Goal: Browse casually

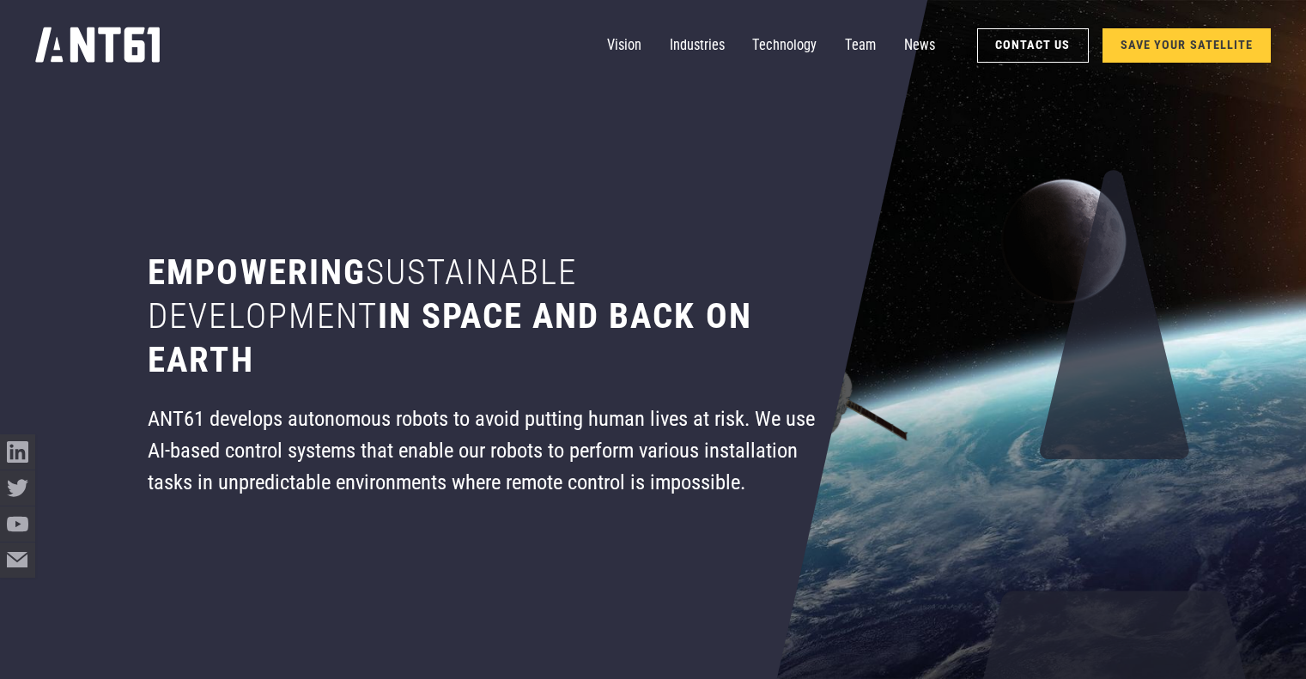
scroll to position [86, 0]
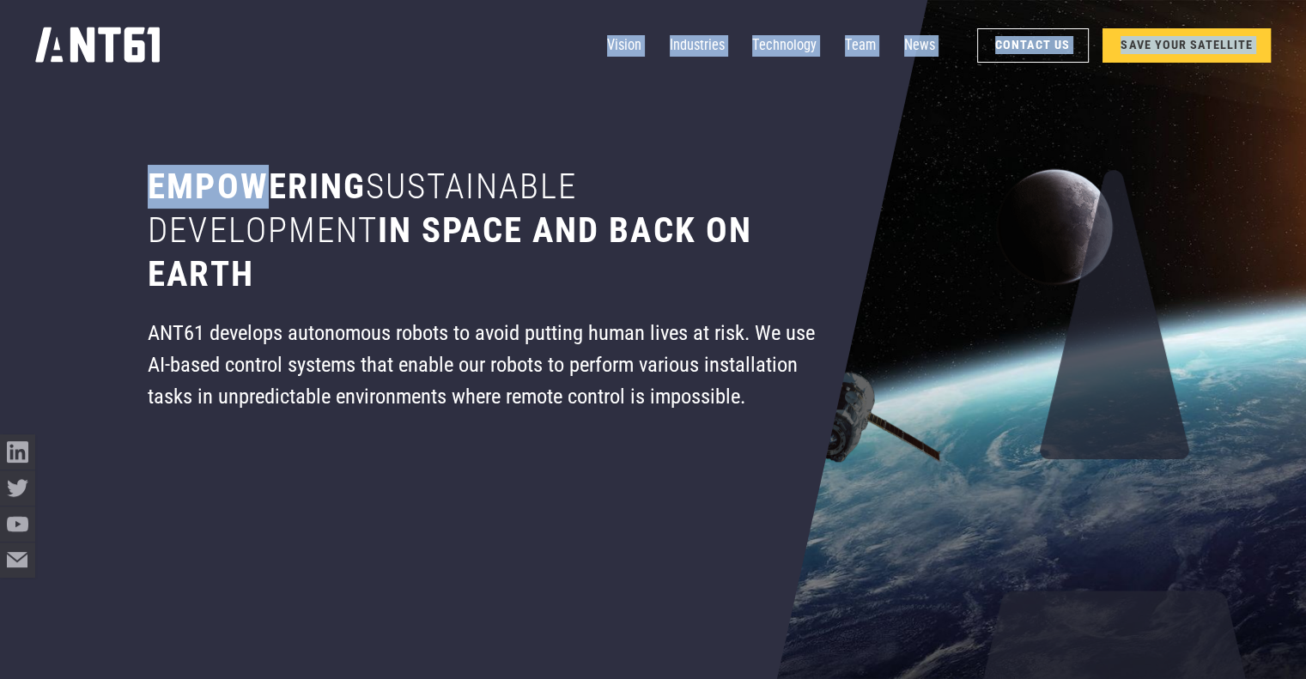
drag, startPoint x: 12, startPoint y: 29, endPoint x: 312, endPoint y: 195, distance: 343.1
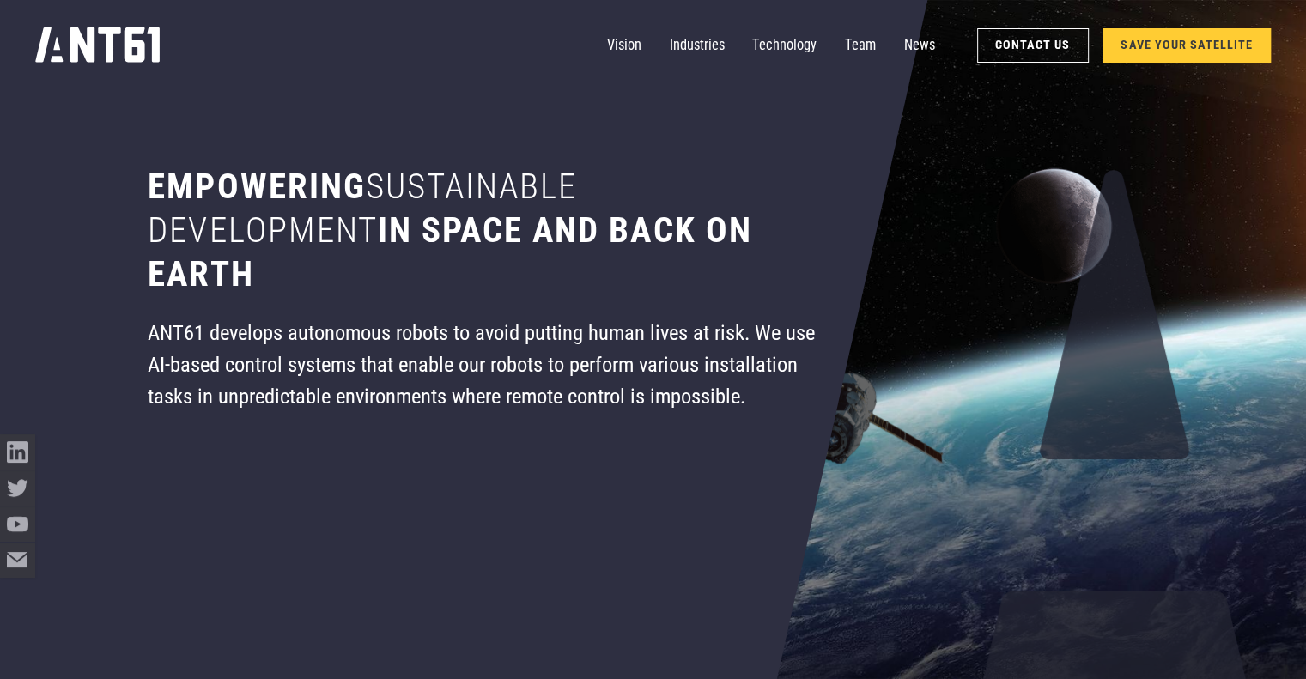
click at [443, 274] on h1 "Empowering sustainable development in space and back on earth" at bounding box center [486, 230] width 676 height 131
click at [445, 254] on h1 "Empowering sustainable development in space and back on earth" at bounding box center [486, 230] width 676 height 131
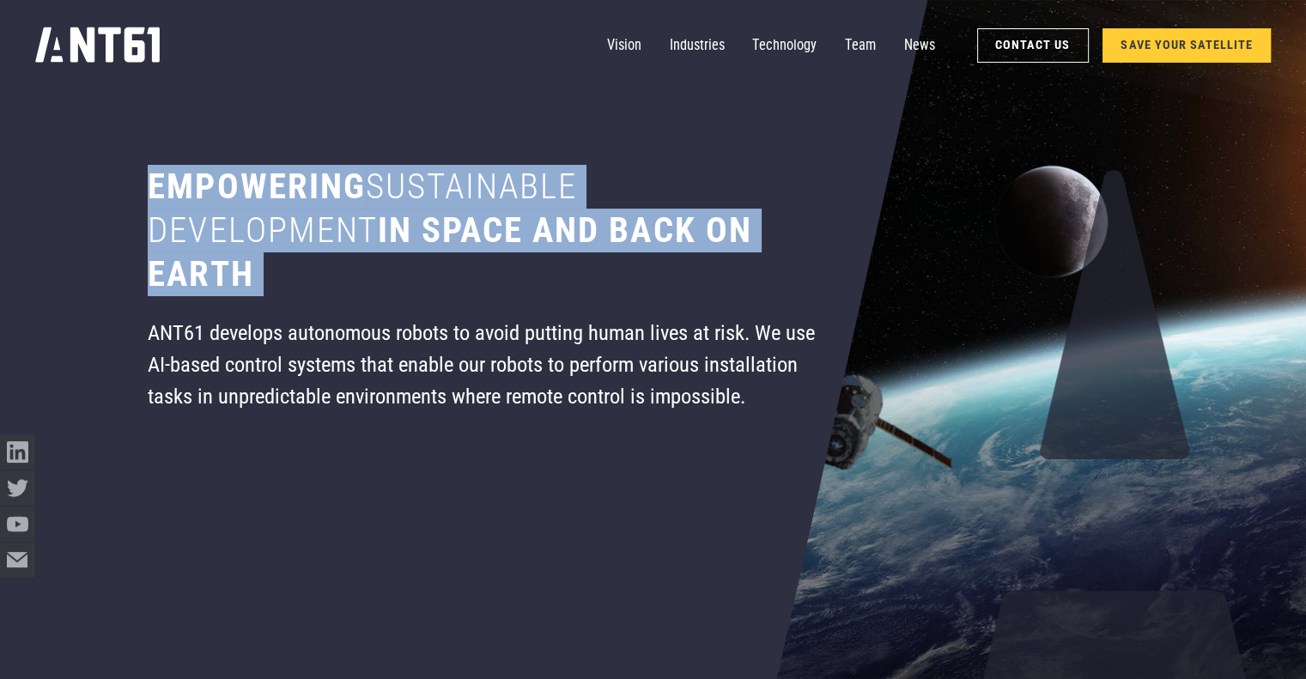
click at [445, 254] on h1 "Empowering sustainable development in space and back on earth" at bounding box center [486, 230] width 676 height 131
click at [583, 258] on h1 "Empowering sustainable development in space and back on earth" at bounding box center [486, 230] width 676 height 131
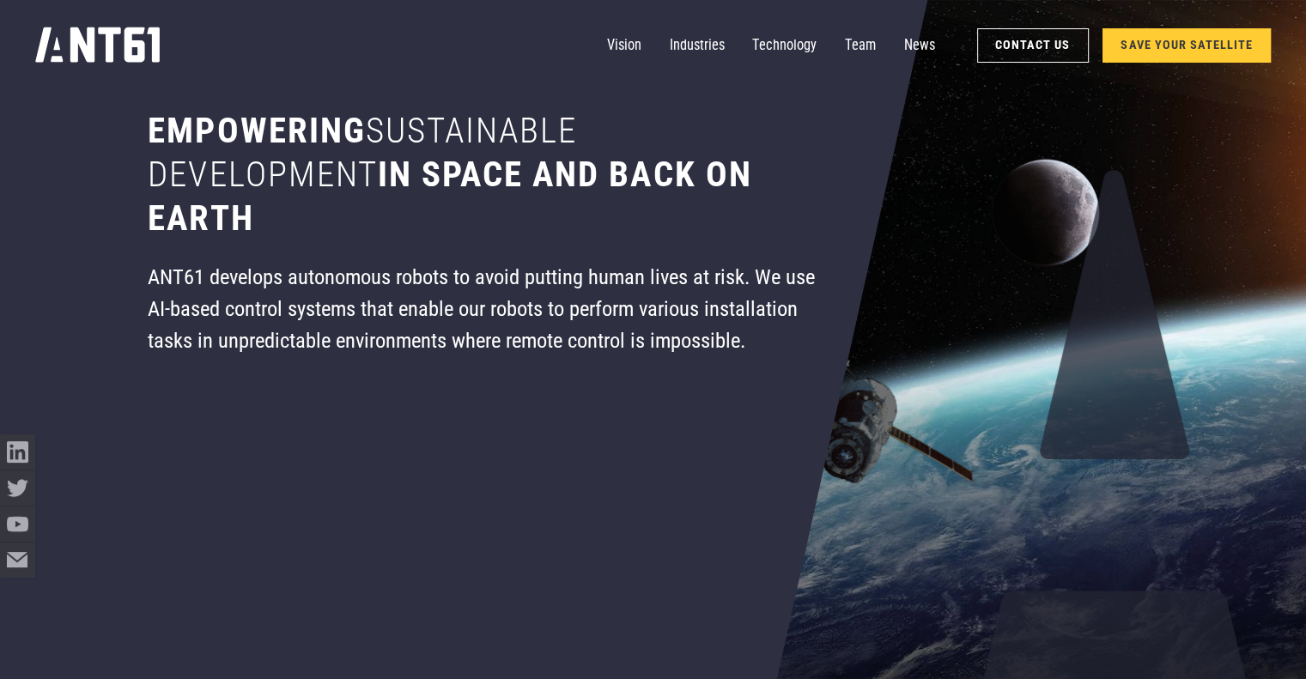
scroll to position [172, 0]
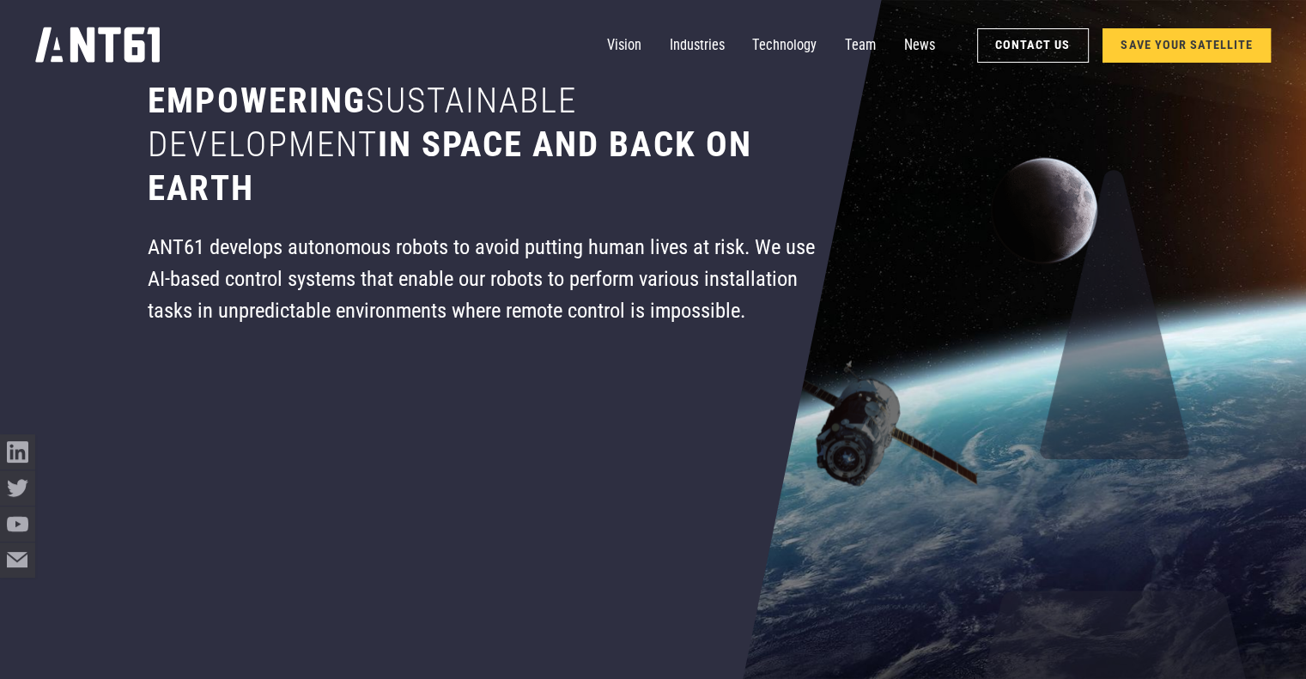
click at [743, 291] on div "ANT61 develops autonomous robots to avoid putting human lives at risk. We use A…" at bounding box center [486, 279] width 676 height 94
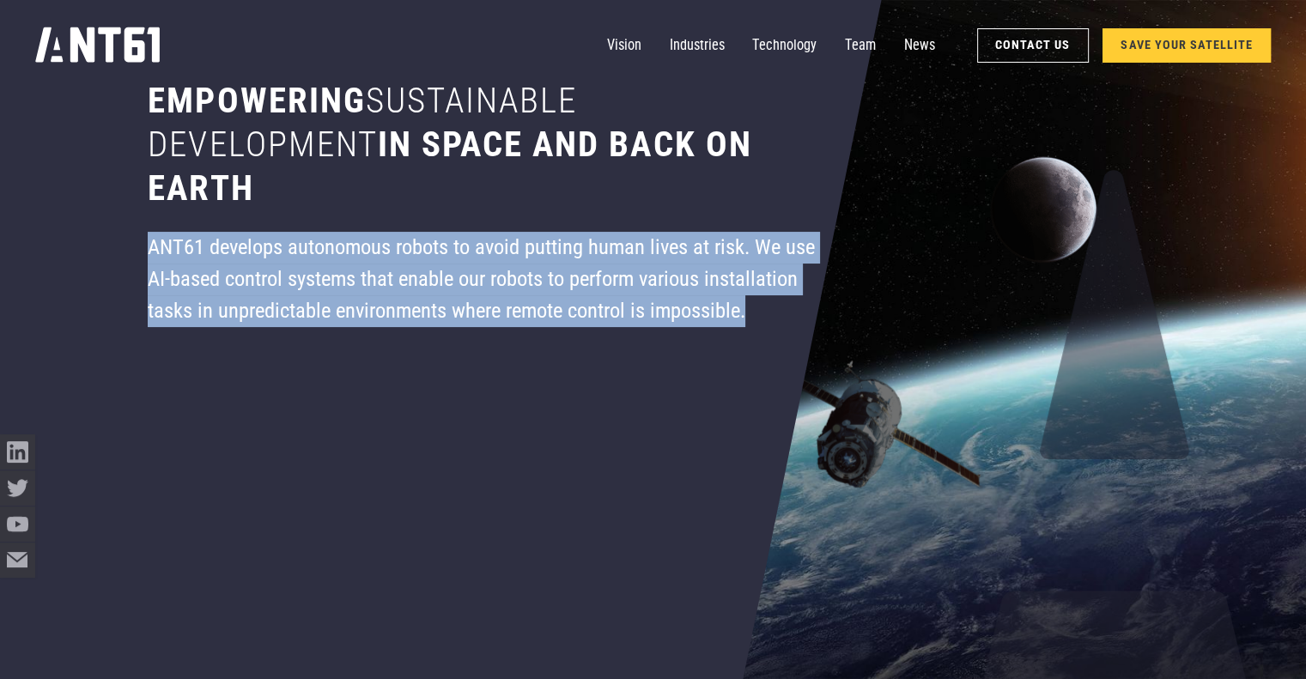
click at [743, 291] on div "ANT61 develops autonomous robots to avoid putting human lives at risk. We use A…" at bounding box center [486, 279] width 676 height 94
click at [762, 305] on div "ANT61 develops autonomous robots to avoid putting human lives at risk. We use A…" at bounding box center [486, 279] width 676 height 94
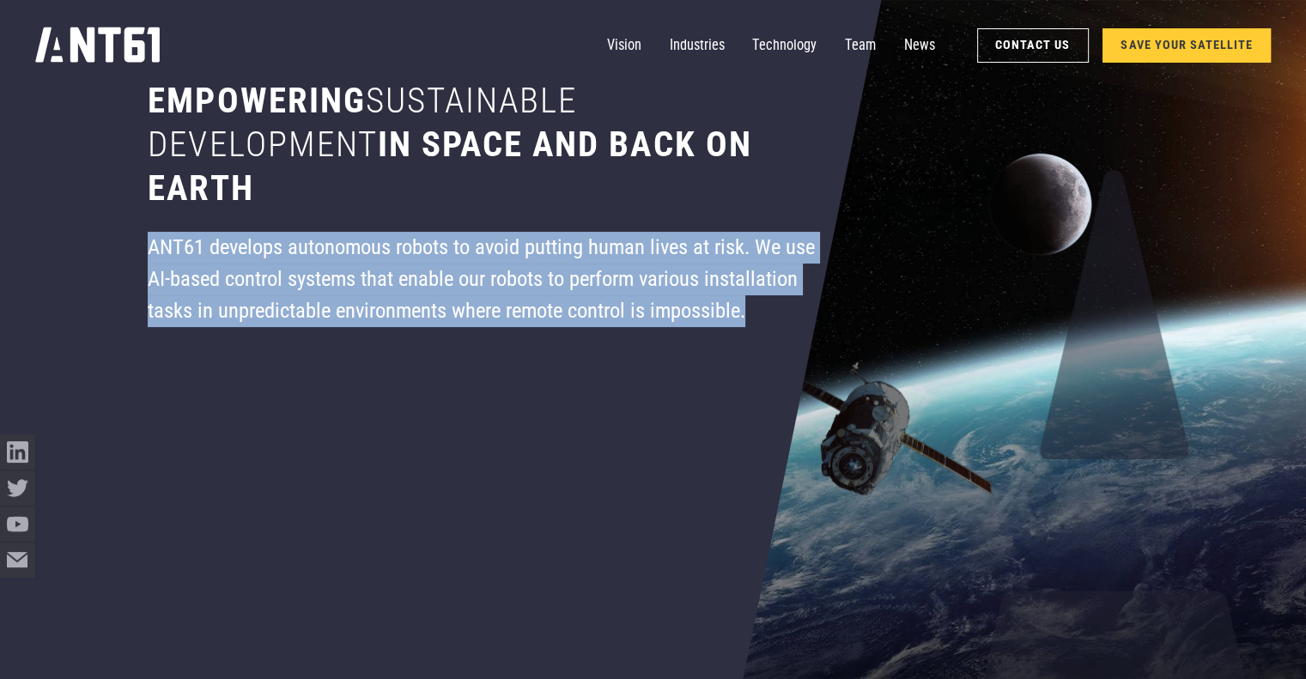
click at [751, 283] on div "ANT61 develops autonomous robots to avoid putting human lives at risk. We use A…" at bounding box center [486, 279] width 676 height 94
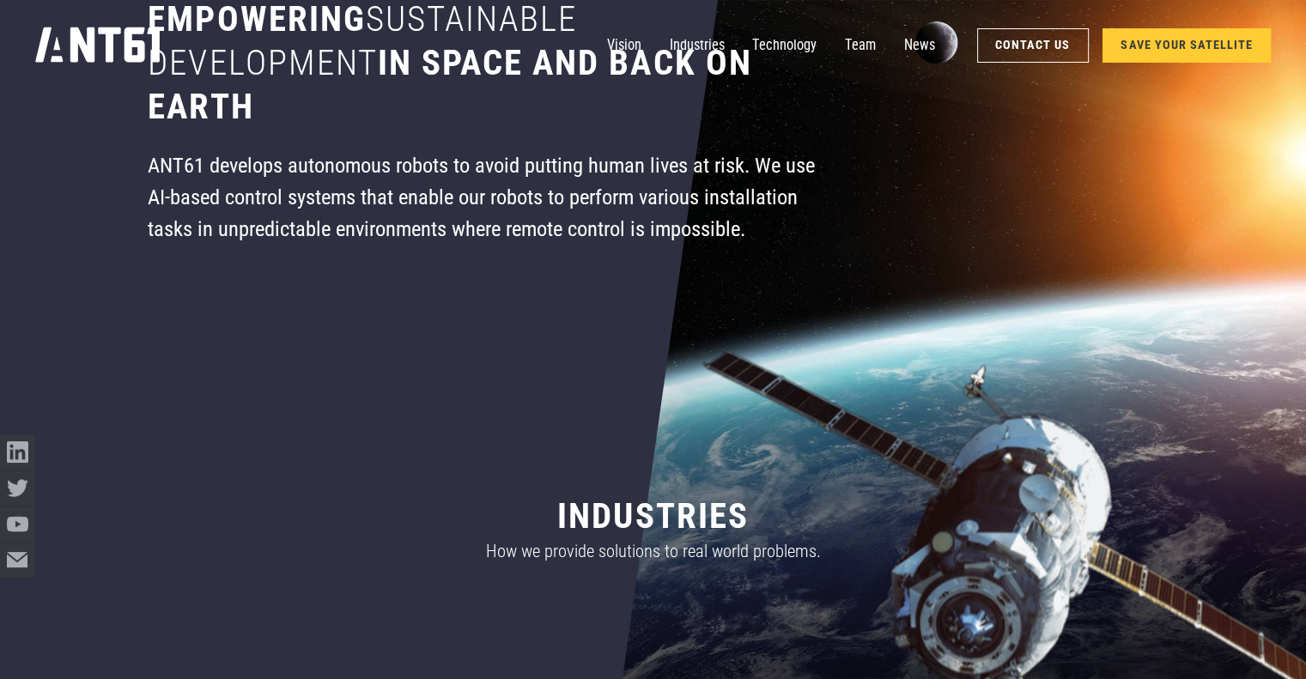
scroll to position [0, 0]
